Goal: Task Accomplishment & Management: Manage account settings

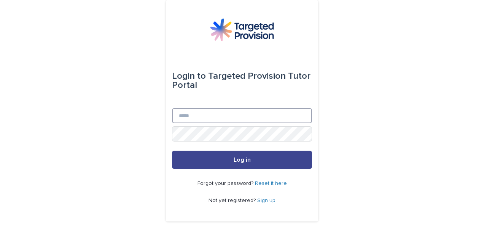
type input "**********"
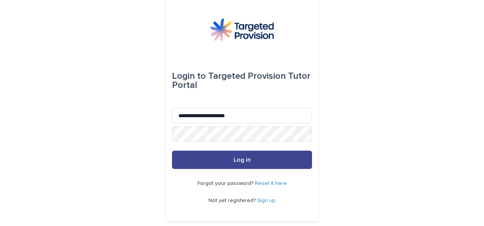
click at [208, 160] on button "Log in" at bounding box center [242, 160] width 140 height 18
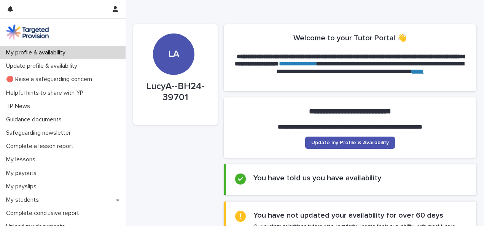
click at [231, 174] on section "You have told us you have availability" at bounding box center [350, 179] width 253 height 31
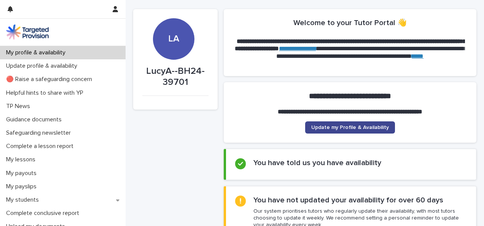
click at [367, 121] on link "Update my Profile & Availability" at bounding box center [350, 127] width 90 height 12
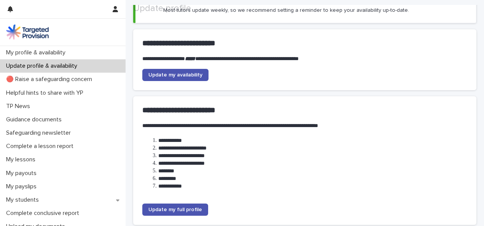
scroll to position [91, 0]
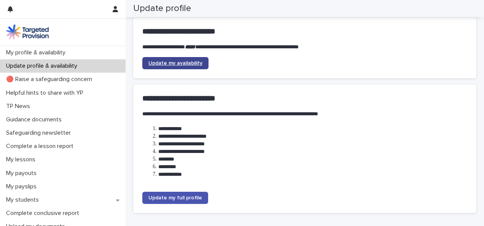
click at [173, 61] on span "Update my availability" at bounding box center [175, 62] width 54 height 5
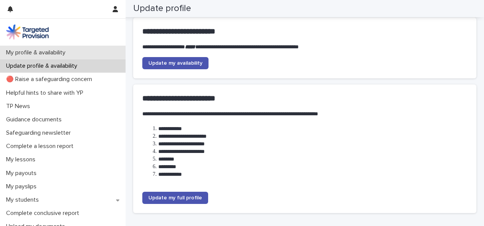
click at [55, 54] on p "My profile & availability" at bounding box center [37, 52] width 68 height 7
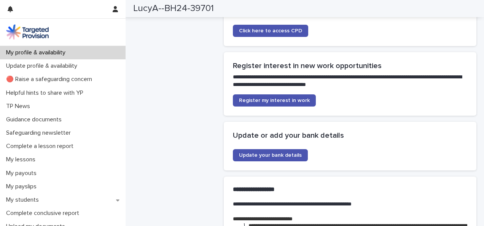
scroll to position [1613, 0]
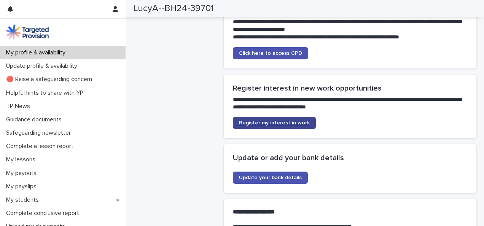
click at [286, 120] on span "Register my interest in work" at bounding box center [274, 122] width 71 height 5
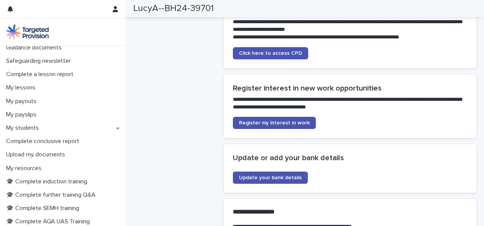
scroll to position [45, 0]
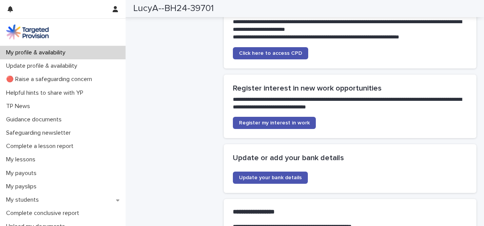
click at [103, 56] on div "My profile & availability" at bounding box center [63, 52] width 126 height 13
